Goal: Information Seeking & Learning: Find specific fact

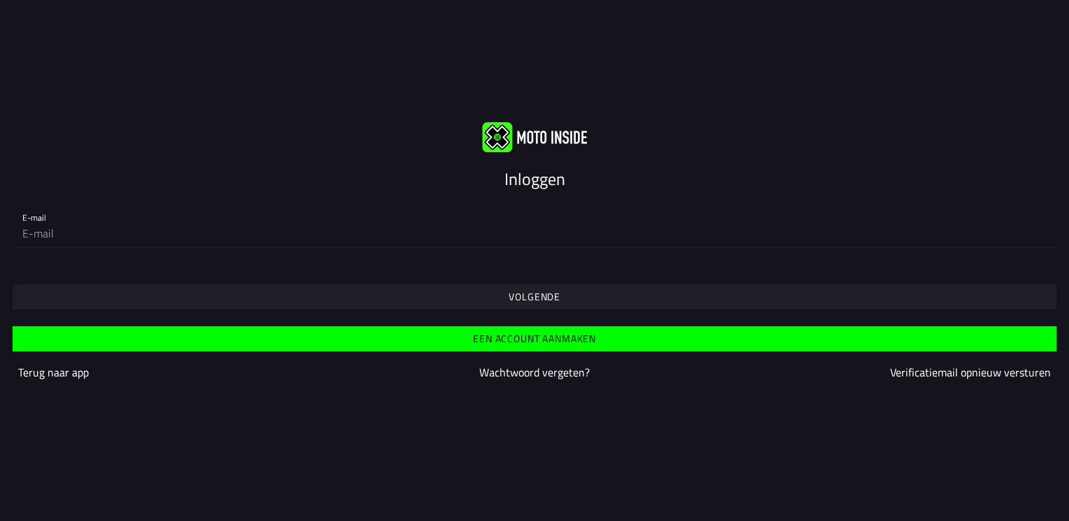
click at [386, 262] on div "Volgende" at bounding box center [534, 284] width 1069 height 50
click at [386, 254] on div "E-mail" at bounding box center [534, 225] width 1069 height 68
click at [386, 247] on div "E-mail" at bounding box center [534, 225] width 1047 height 45
click at [386, 245] on input "email" at bounding box center [534, 233] width 1024 height 28
type input "[EMAIL_ADDRESS][DOMAIN_NAME]"
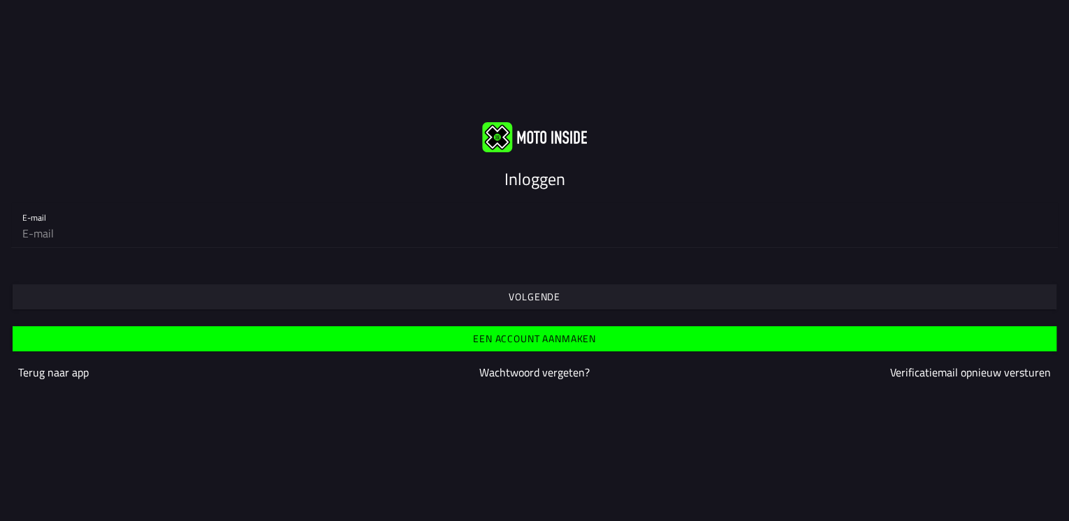
click at [112, 224] on input "email" at bounding box center [534, 233] width 1024 height 28
type input "[EMAIL_ADDRESS][DOMAIN_NAME]"
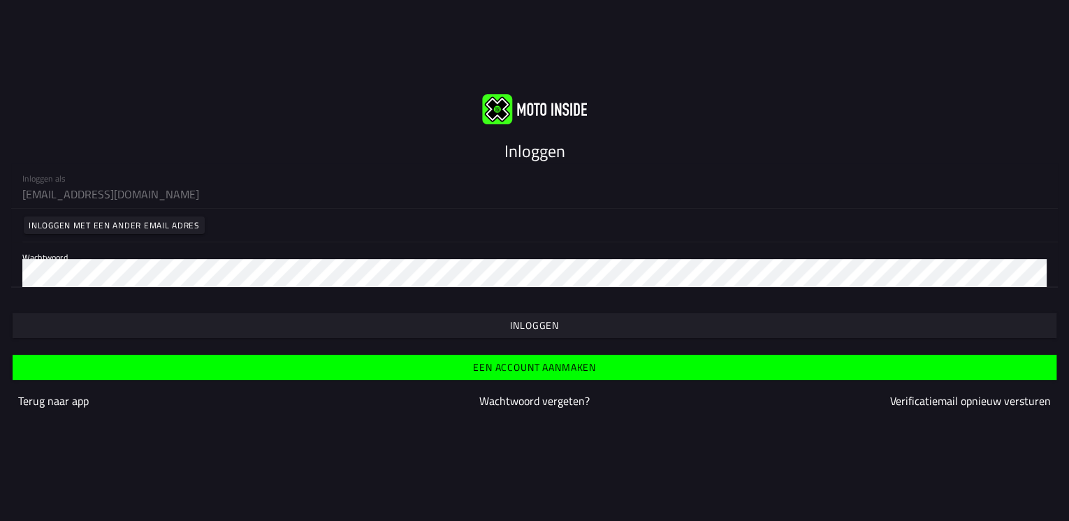
click at [479, 322] on span "button" at bounding box center [534, 325] width 1022 height 25
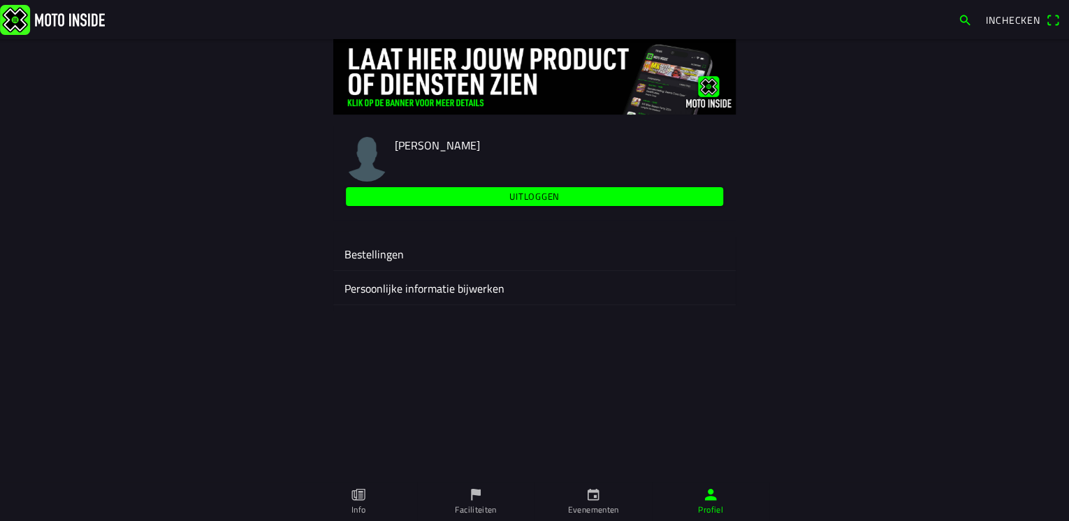
click at [601, 501] on link "Evenementen" at bounding box center [593, 501] width 117 height 39
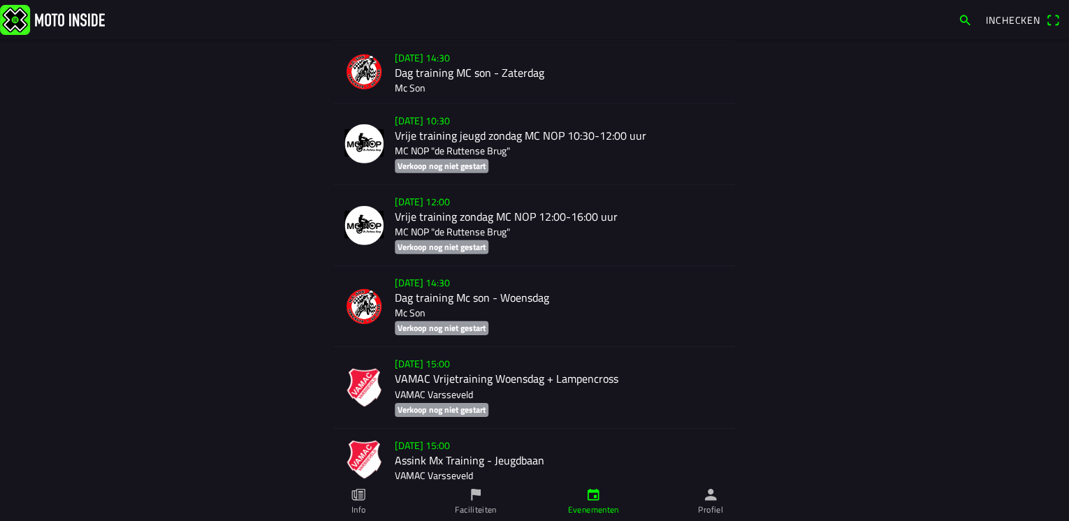
scroll to position [1976, 0]
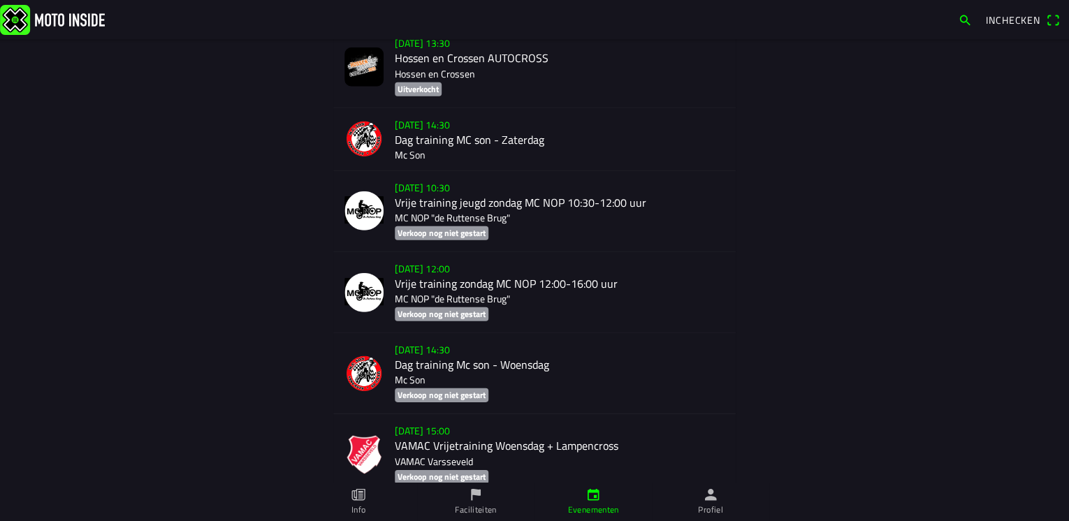
click at [439, 202] on div "[DATE] 10:30 Vrije training jeugd zondag MC NOP 10:30-12:00 uur MC NOP "de Rutt…" at bounding box center [560, 211] width 330 height 80
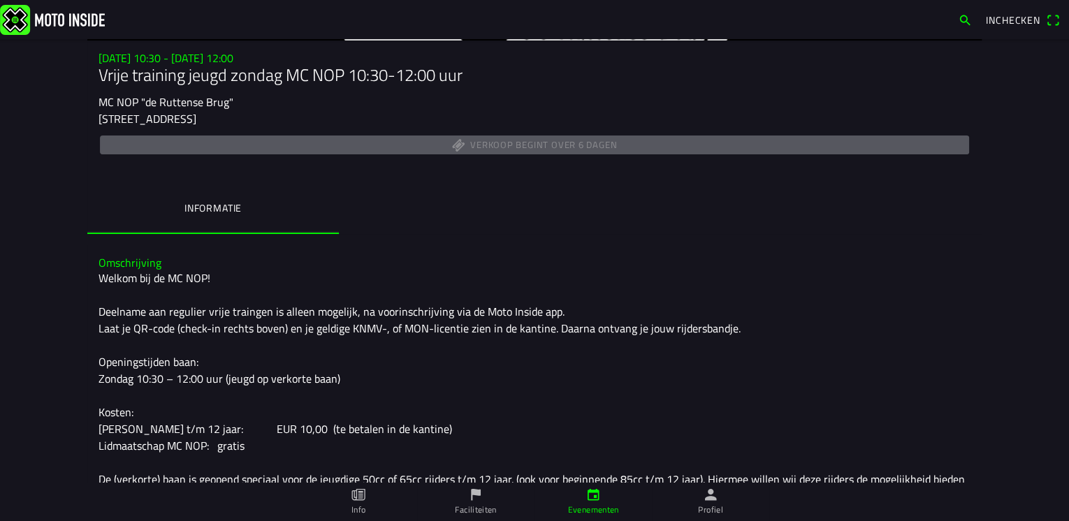
scroll to position [56, 0]
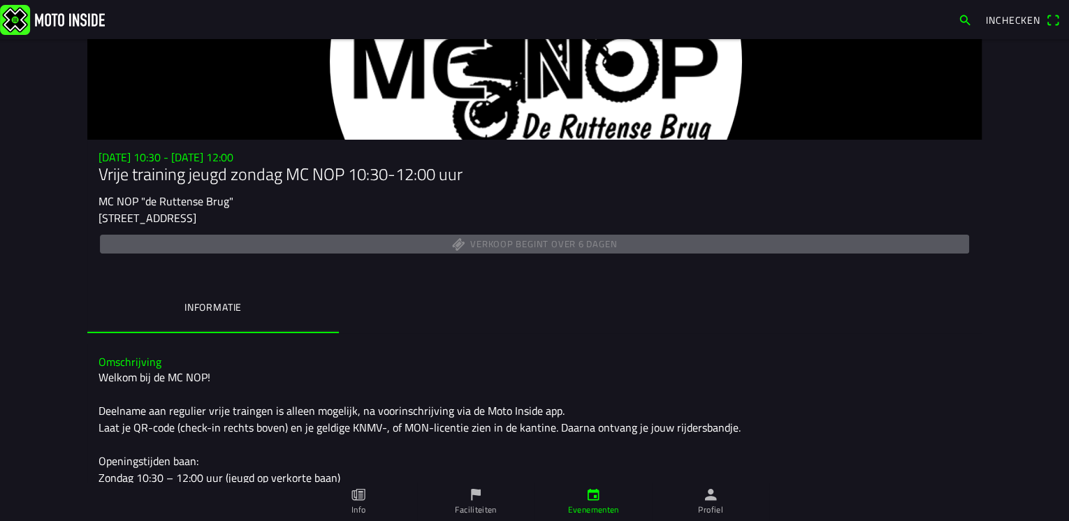
drag, startPoint x: 95, startPoint y: 218, endPoint x: 458, endPoint y: 221, distance: 362.7
click at [0, 0] on slot "[STREET_ADDRESS]" at bounding box center [0, 0] width 0 height 0
drag, startPoint x: 458, startPoint y: 221, endPoint x: 521, endPoint y: 217, distance: 63.7
click at [521, 217] on div "[STREET_ADDRESS]" at bounding box center [535, 218] width 872 height 17
drag, startPoint x: 503, startPoint y: 215, endPoint x: 84, endPoint y: 215, distance: 419.2
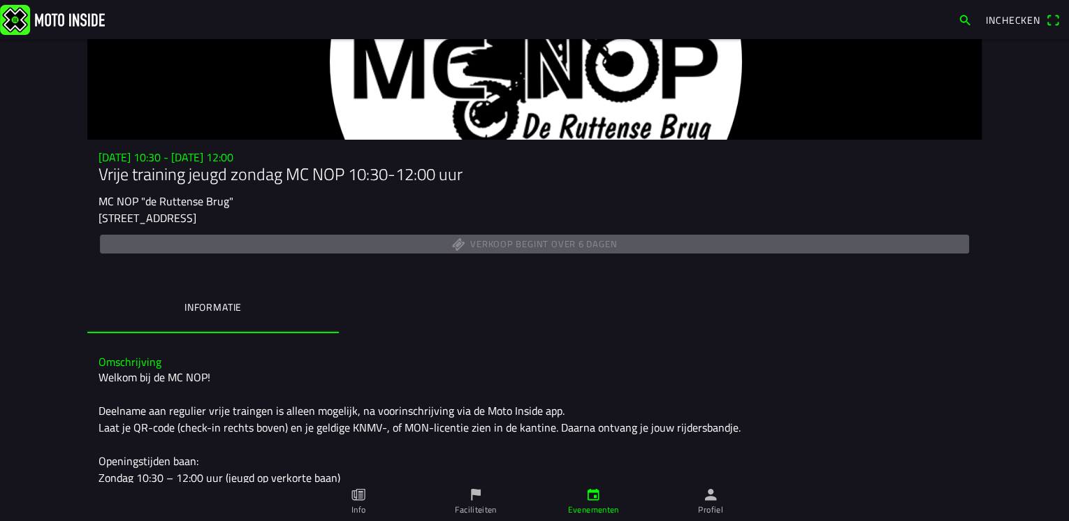
click at [87, 215] on div "[DATE] 10:30 - [DATE] 12:00 Vrije training jeugd zondag MC NOP 10:30-12:00 uur …" at bounding box center [534, 204] width 894 height 106
copy ion-text "[STREET_ADDRESS]"
